Goal: Information Seeking & Learning: Learn about a topic

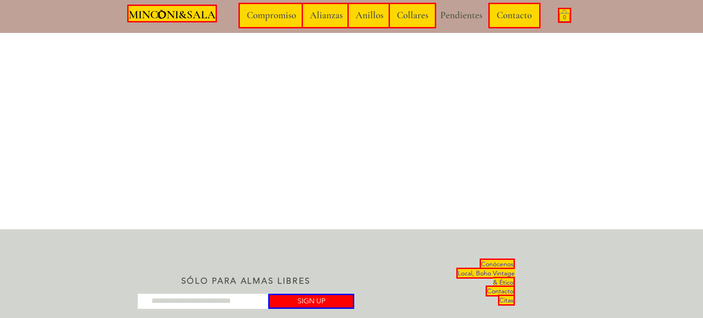
scroll to position [1541, 0]
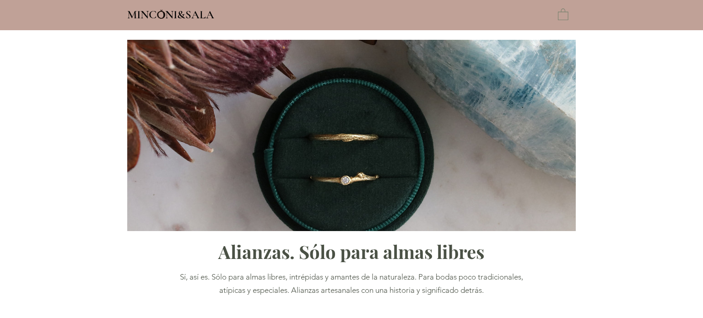
type input "**********"
select select "**********"
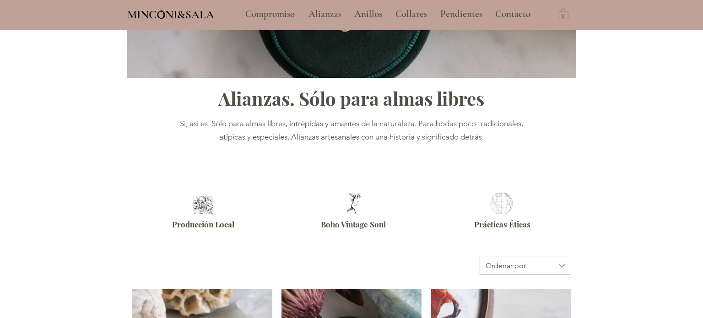
scroll to position [141, 0]
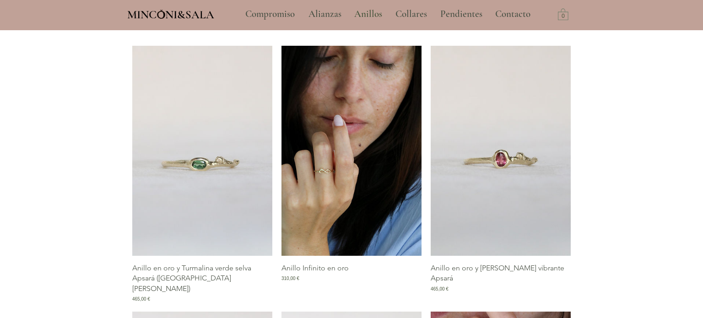
scroll to position [375, 0]
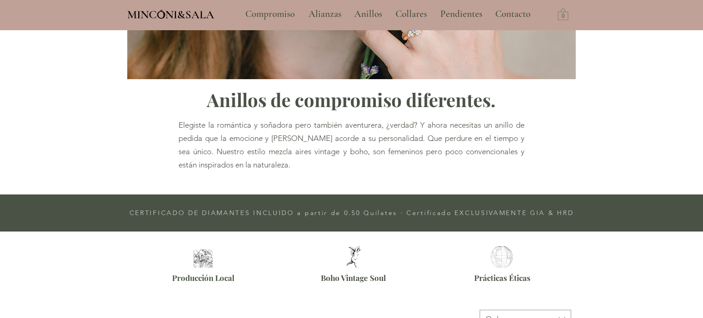
scroll to position [160, 0]
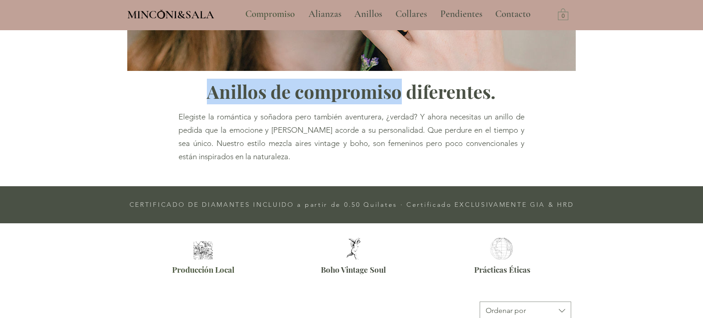
drag, startPoint x: 404, startPoint y: 93, endPoint x: 210, endPoint y: 89, distance: 193.1
click at [210, 89] on span "Anillos de compromiso diferentes." at bounding box center [351, 91] width 289 height 24
copy span "Anillos de compromiso"
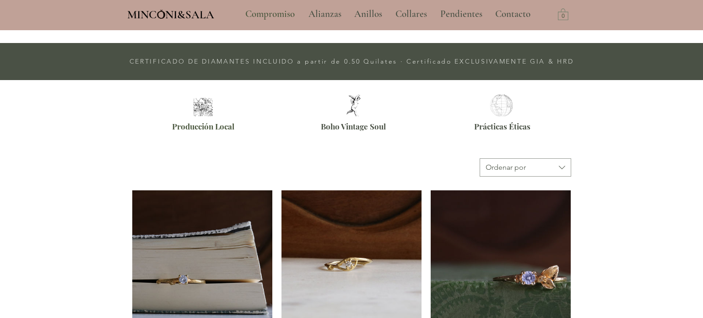
scroll to position [304, 0]
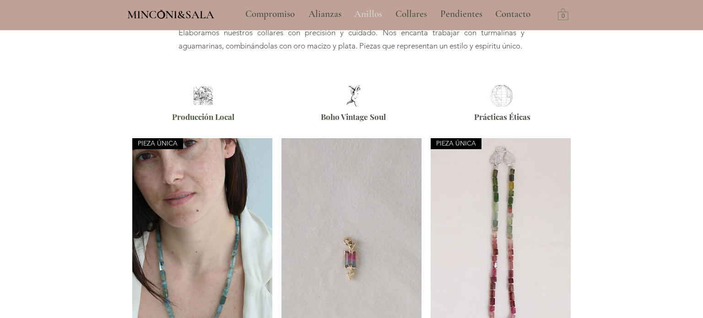
scroll to position [265, 0]
